Goal: Task Accomplishment & Management: Use online tool/utility

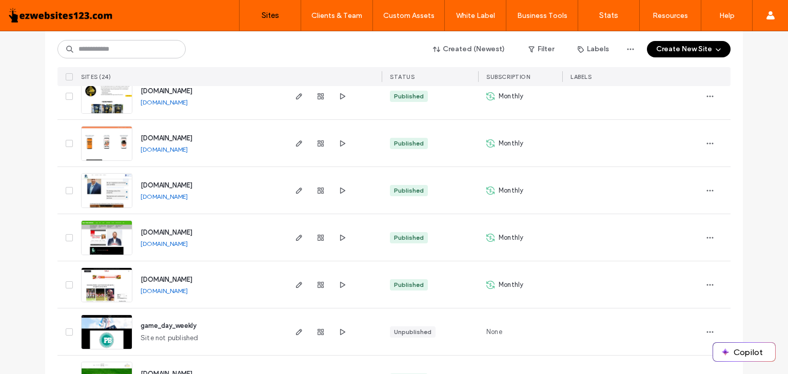
scroll to position [932, 0]
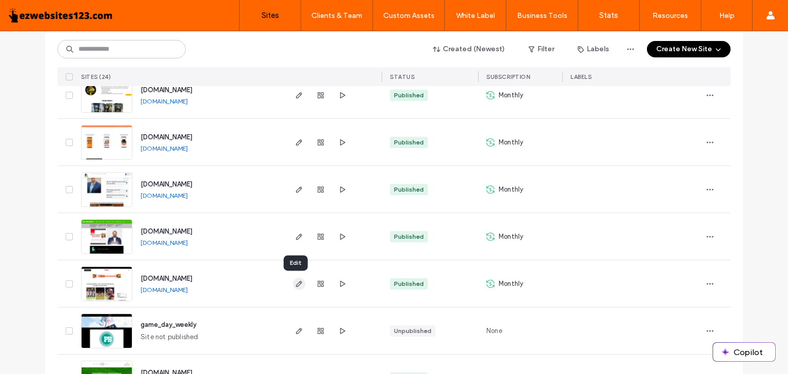
click at [295, 283] on icon "button" at bounding box center [299, 284] width 8 height 8
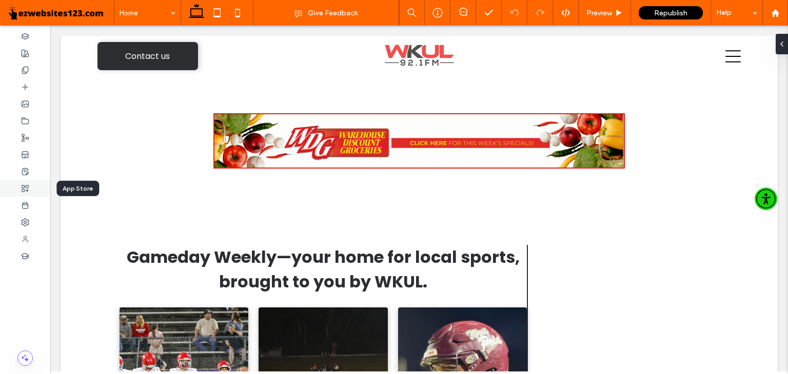
click at [23, 188] on icon at bounding box center [25, 189] width 8 height 8
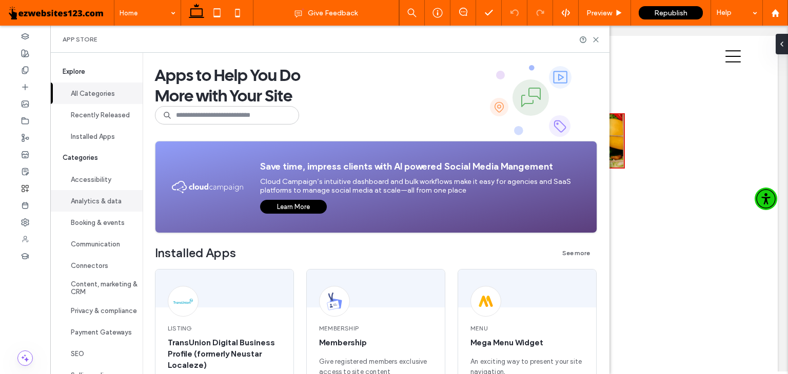
click at [98, 198] on button "Analytics & data" at bounding box center [96, 201] width 92 height 22
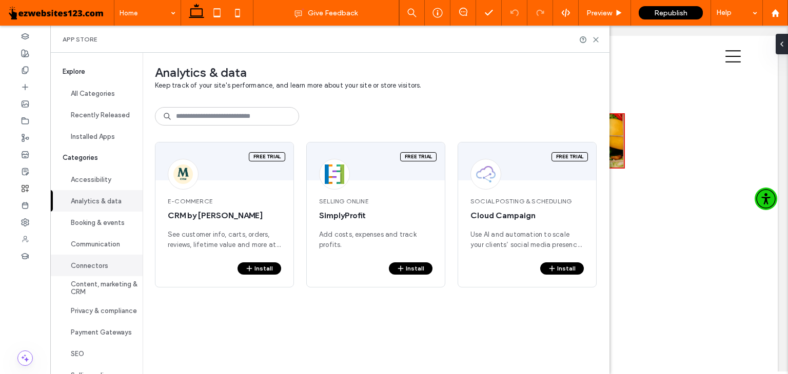
click at [78, 265] on button "Connectors" at bounding box center [96, 266] width 92 height 22
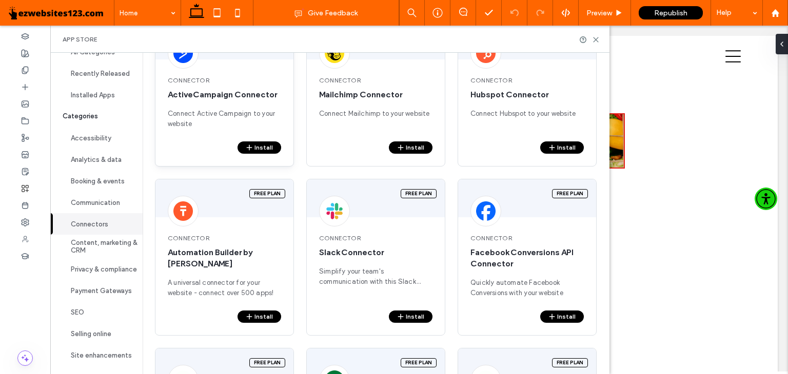
scroll to position [121, 0]
click at [187, 219] on img at bounding box center [182, 211] width 19 height 19
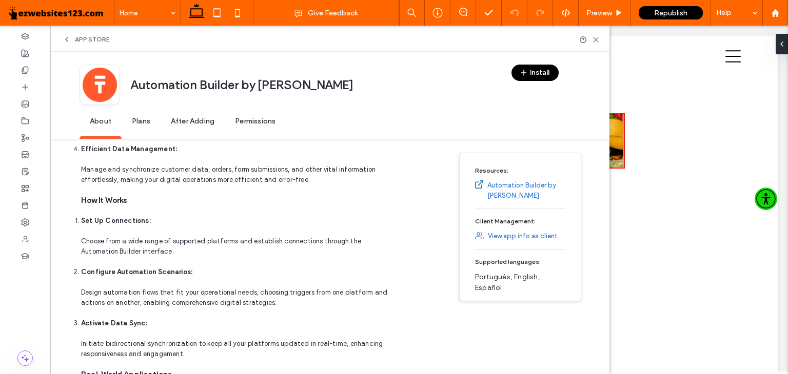
scroll to position [823, 0]
click at [26, 193] on div at bounding box center [25, 188] width 50 height 17
click at [26, 185] on icon at bounding box center [25, 189] width 8 height 8
click at [27, 185] on icon at bounding box center [25, 189] width 8 height 8
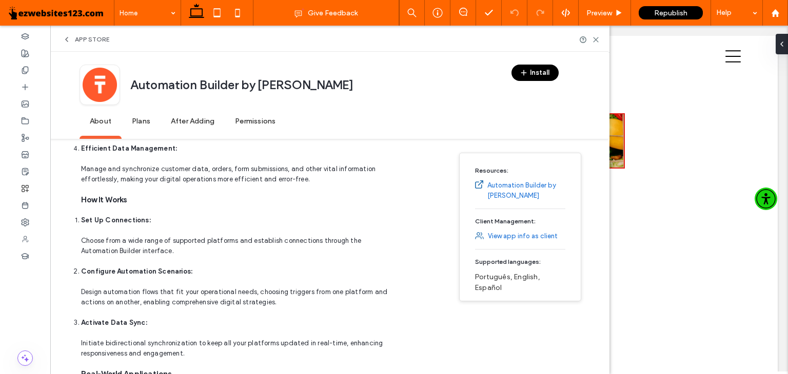
click at [86, 43] on span "App Store" at bounding box center [92, 39] width 34 height 8
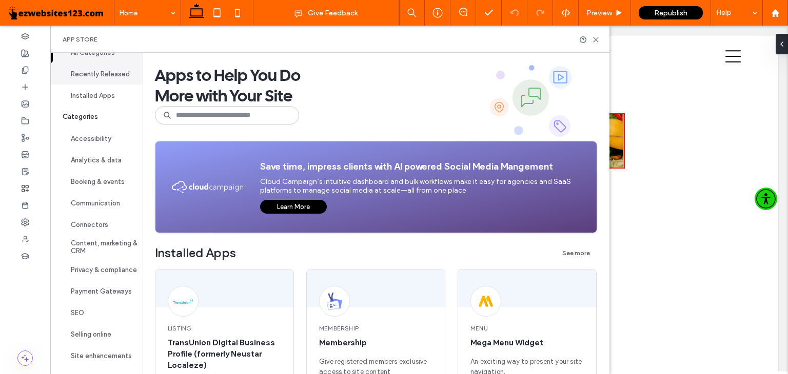
scroll to position [49, 0]
click at [85, 345] on button "Site enhancements" at bounding box center [96, 356] width 92 height 22
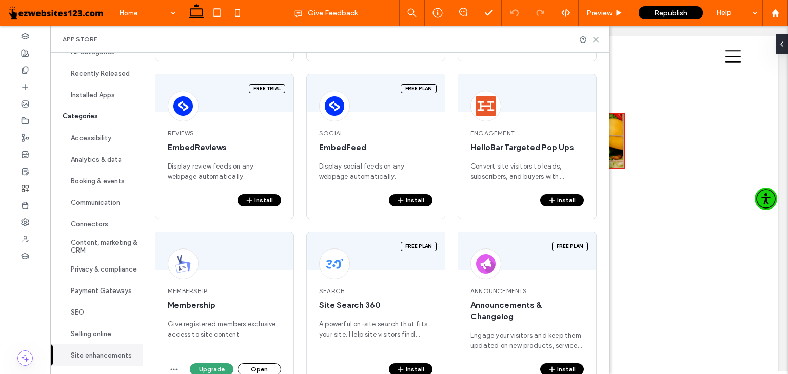
scroll to position [723, 0]
click at [155, 304] on div "Membership Membership Give registered members exclusive access to site content" at bounding box center [224, 318] width 138 height 89
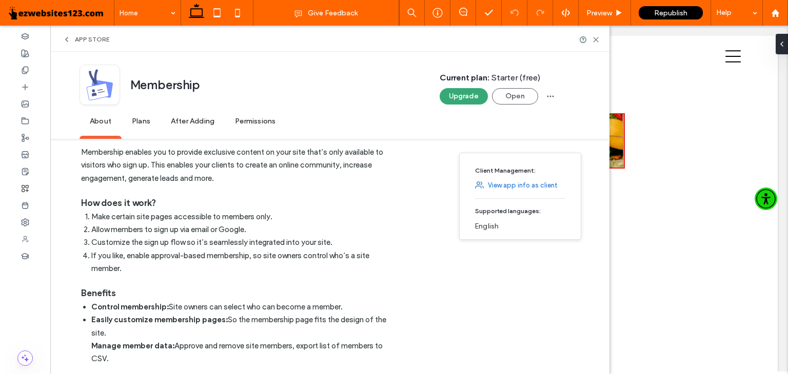
scroll to position [172, 0]
click at [61, 37] on div "App Store" at bounding box center [329, 39] width 559 height 27
click at [67, 39] on icon at bounding box center [67, 39] width 8 height 8
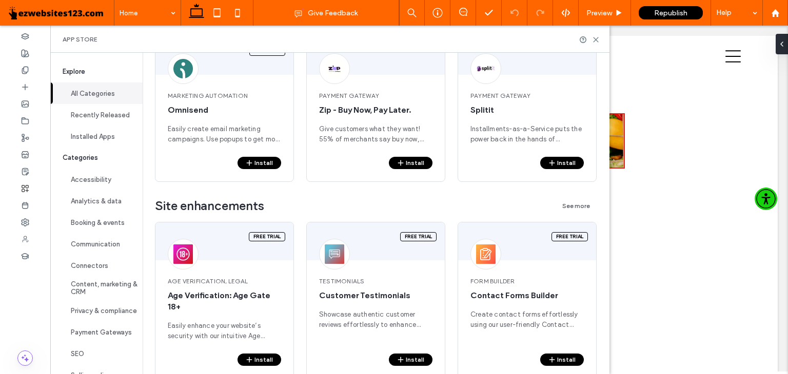
scroll to position [2316, 0]
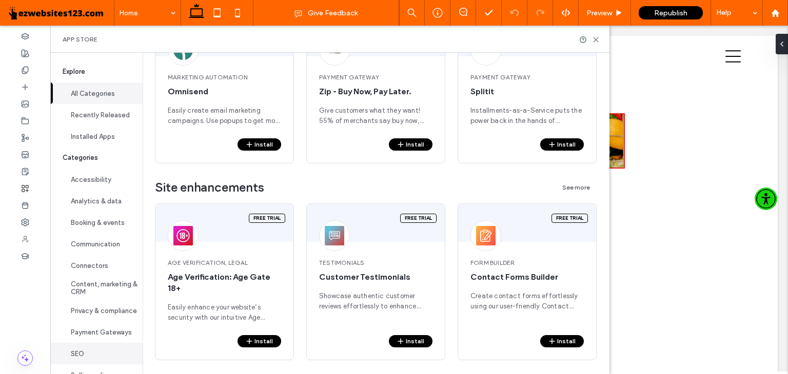
click at [85, 347] on button "SEO" at bounding box center [96, 354] width 92 height 22
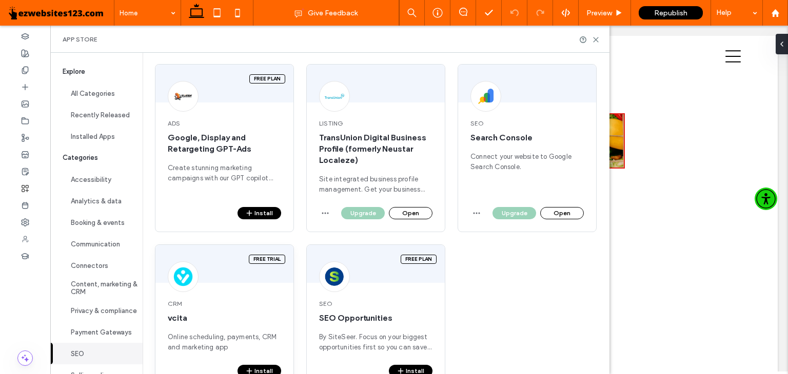
scroll to position [267, 0]
